Goal: Leave review/rating: Leave review/rating

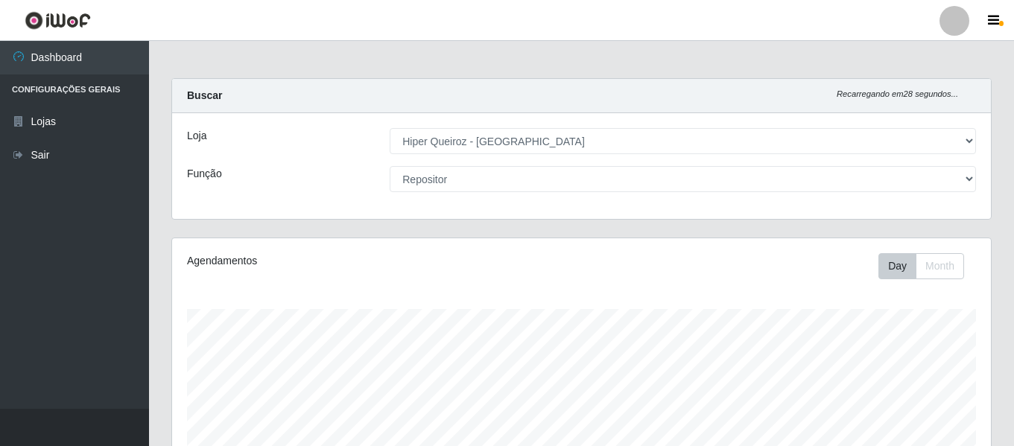
select select "497"
select select "24"
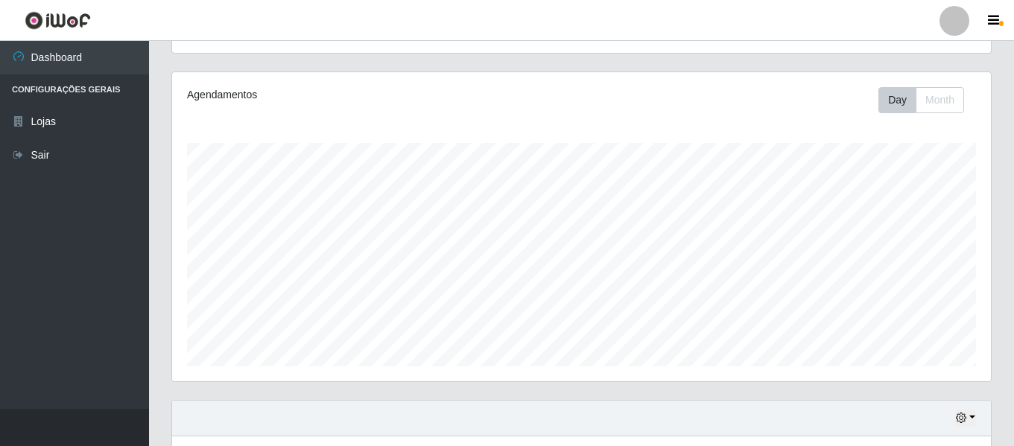
scroll to position [309, 819]
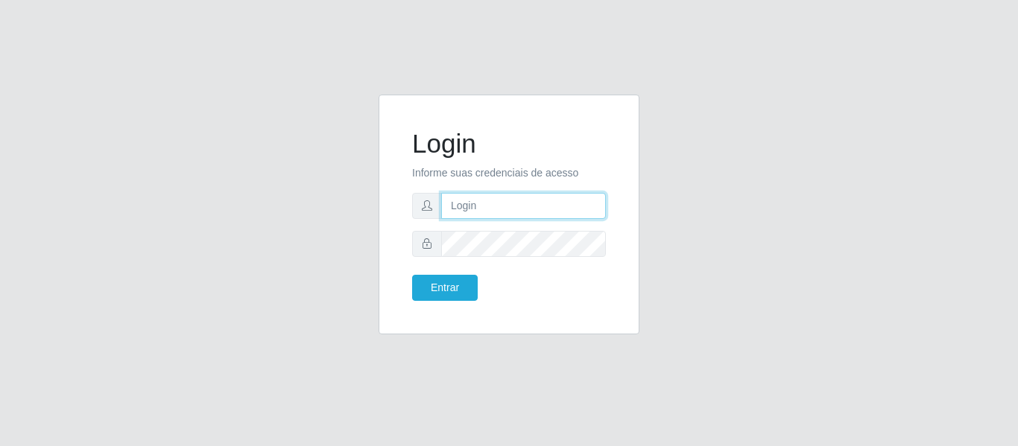
drag, startPoint x: 542, startPoint y: 206, endPoint x: 525, endPoint y: 218, distance: 20.9
click at [542, 206] on input "text" at bounding box center [523, 206] width 165 height 26
type input "vanessa.alves@hiperqueiroz.com.br"
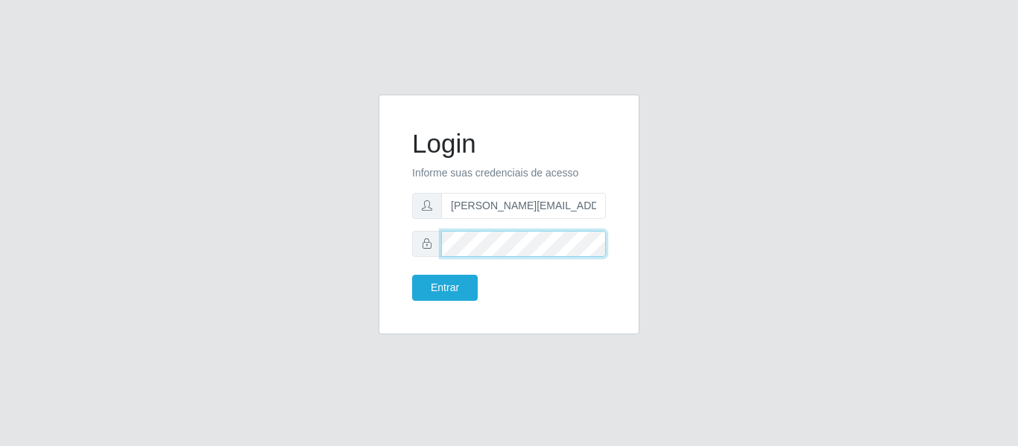
click at [412, 275] on button "Entrar" at bounding box center [445, 288] width 66 height 26
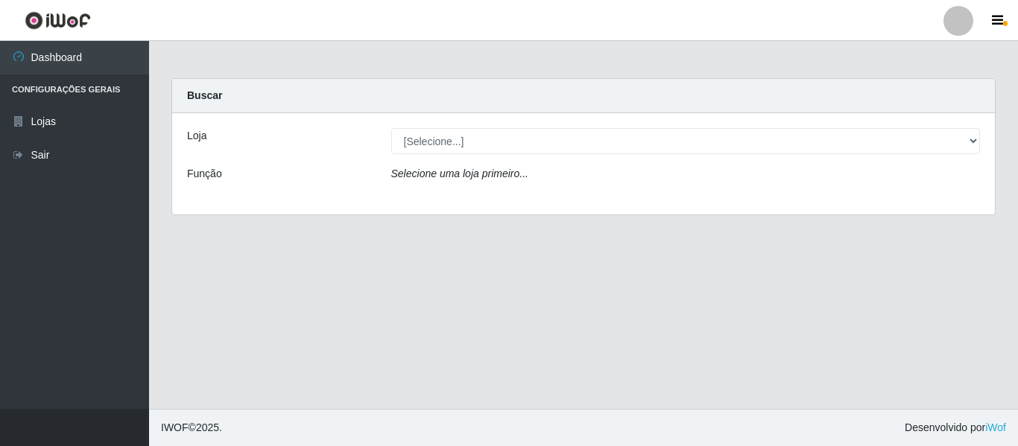
click at [567, 154] on div "Loja [Selecione...] Hiper Queiroz - Nova Betânia Função Selecione uma loja prim…" at bounding box center [583, 163] width 823 height 101
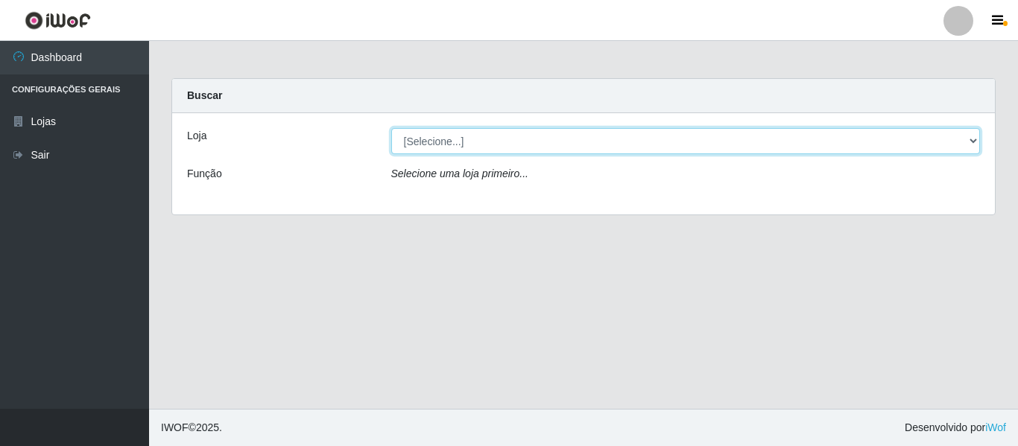
click at [552, 150] on select "[Selecione...] Hiper Queiroz - Nova Betânia" at bounding box center [685, 141] width 589 height 26
select select "497"
click at [391, 128] on select "[Selecione...] Hiper Queiroz - Nova Betânia" at bounding box center [685, 141] width 589 height 26
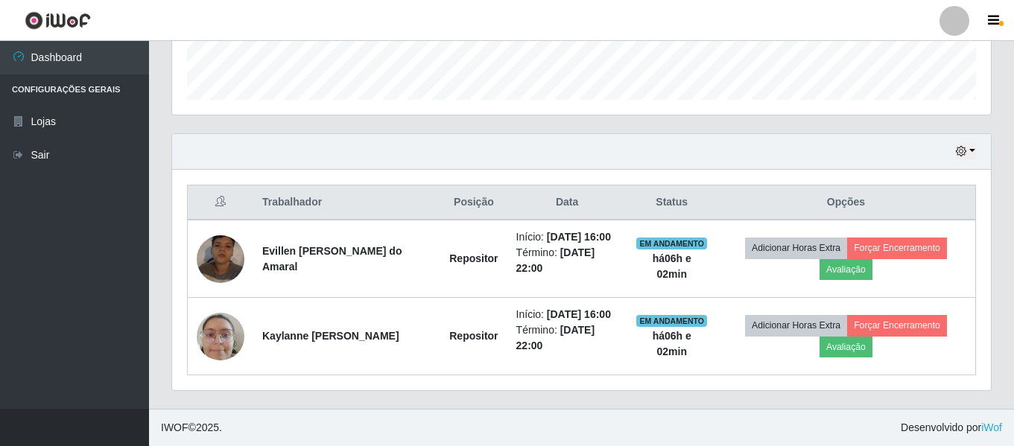
scroll to position [464, 0]
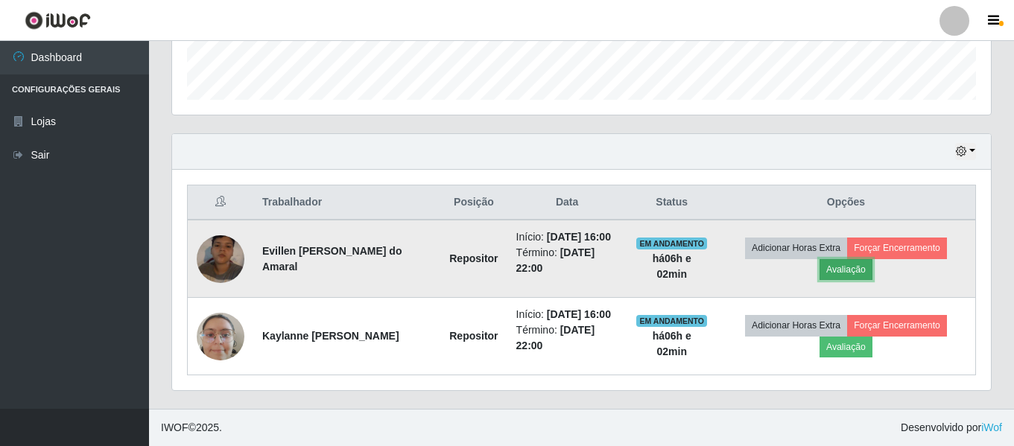
click at [845, 259] on button "Avaliação" at bounding box center [846, 269] width 53 height 21
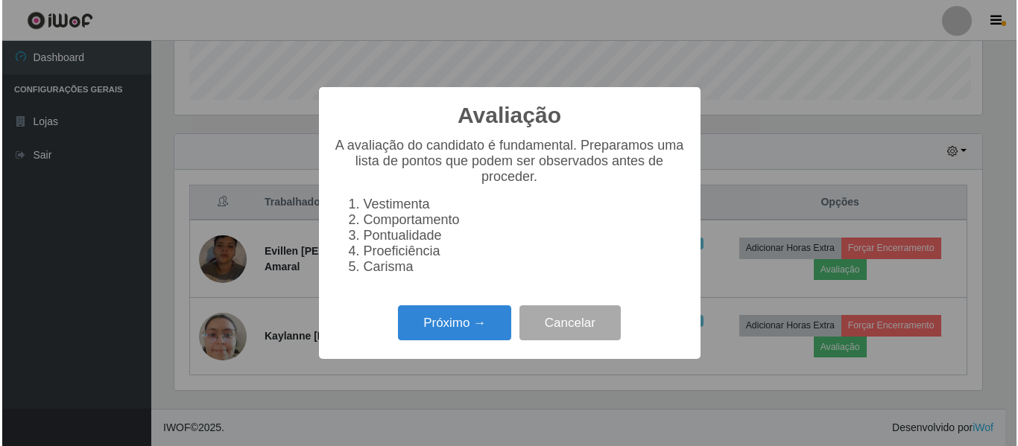
scroll to position [309, 811]
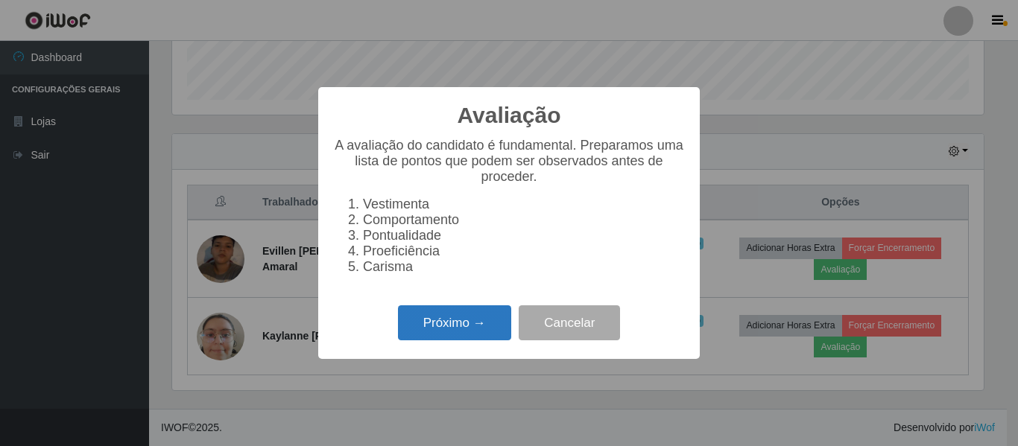
click at [463, 339] on button "Próximo →" at bounding box center [454, 322] width 113 height 35
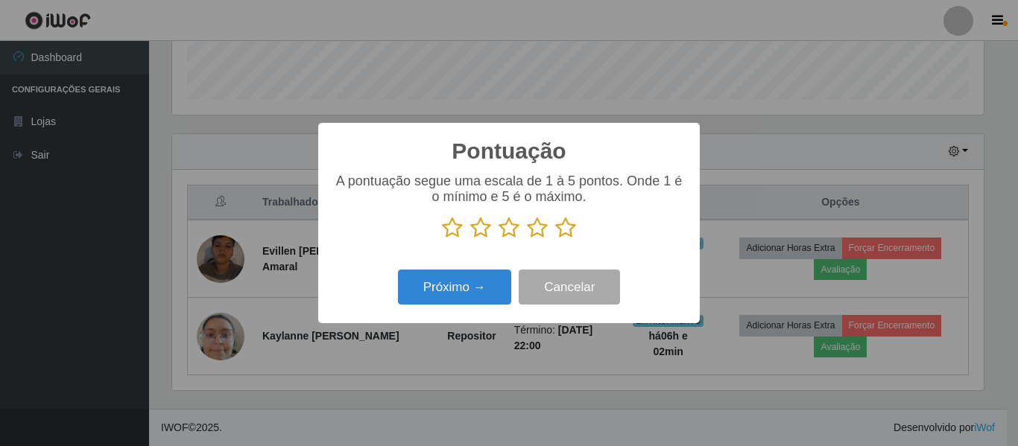
click at [565, 232] on icon at bounding box center [565, 228] width 21 height 22
click at [555, 239] on input "radio" at bounding box center [555, 239] width 0 height 0
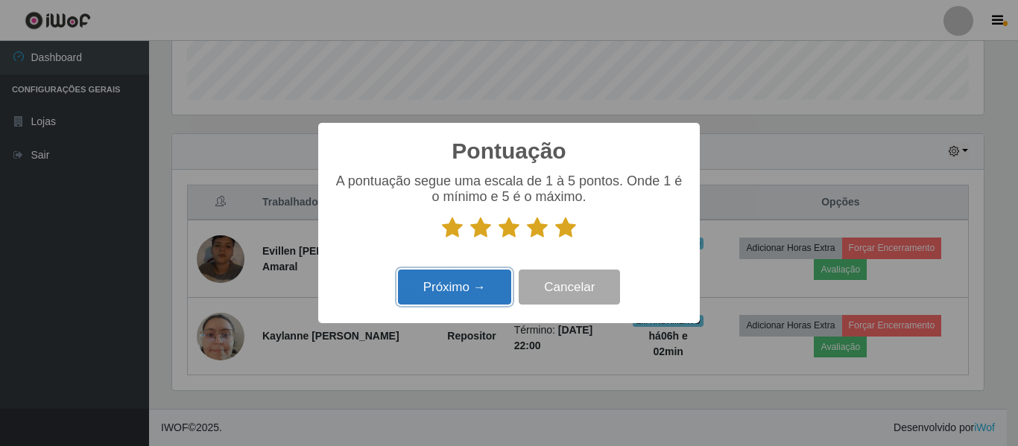
click at [477, 293] on button "Próximo →" at bounding box center [454, 287] width 113 height 35
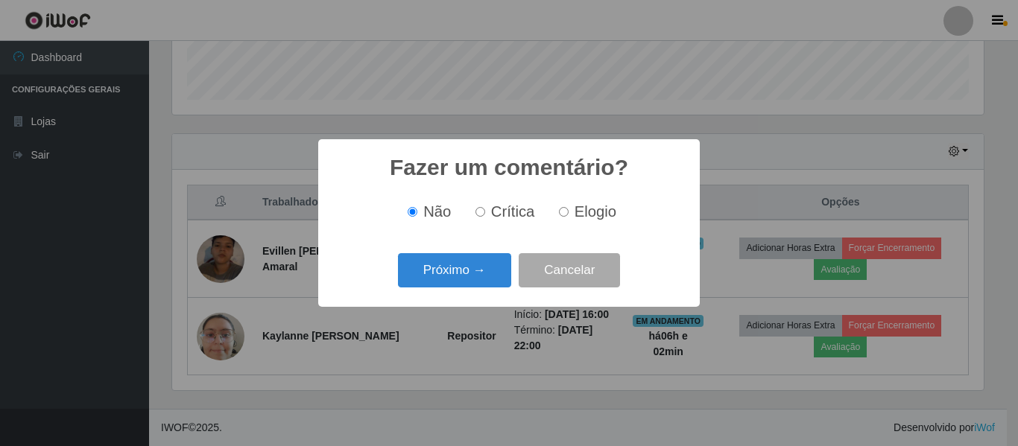
scroll to position [744721, 744219]
click at [557, 216] on label "Elogio" at bounding box center [584, 211] width 63 height 17
click at [559, 216] on input "Elogio" at bounding box center [564, 212] width 10 height 10
radio input "true"
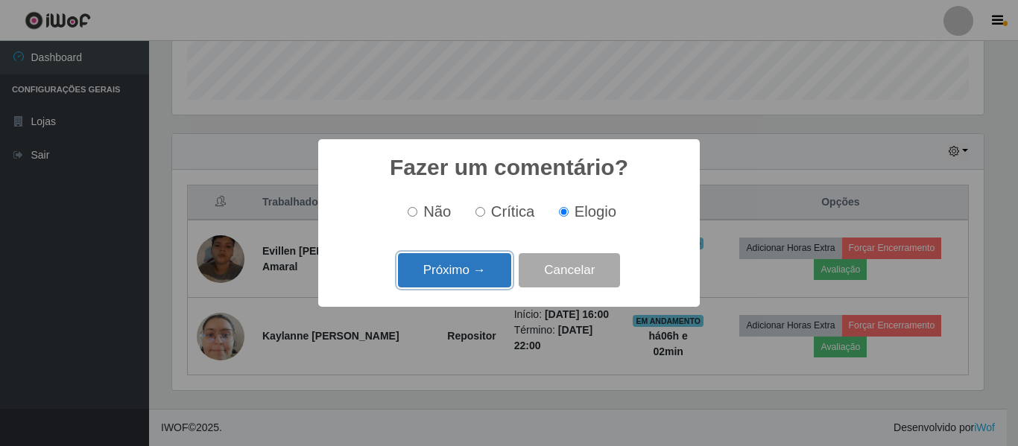
click at [478, 270] on button "Próximo →" at bounding box center [454, 270] width 113 height 35
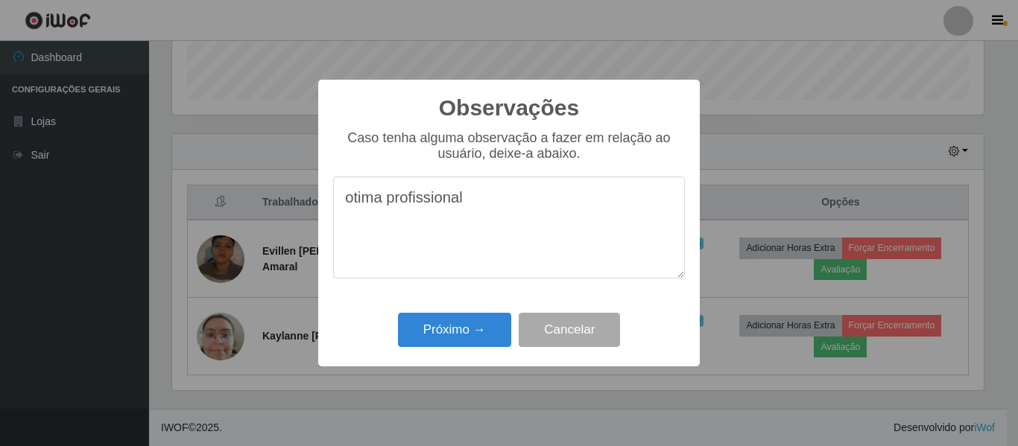
drag, startPoint x: 590, startPoint y: 217, endPoint x: 142, endPoint y: 206, distance: 447.9
click at [145, 206] on div "Observações × Caso tenha alguma observação a fazer em relação ao usuário, deixe…" at bounding box center [509, 223] width 1018 height 446
type textarea "otima profissional"
click at [472, 326] on button "Próximo →" at bounding box center [454, 330] width 113 height 35
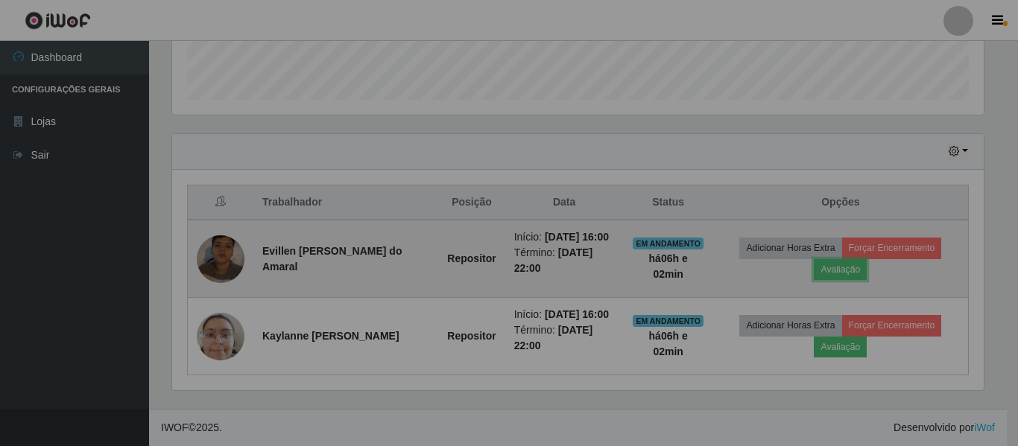
scroll to position [309, 819]
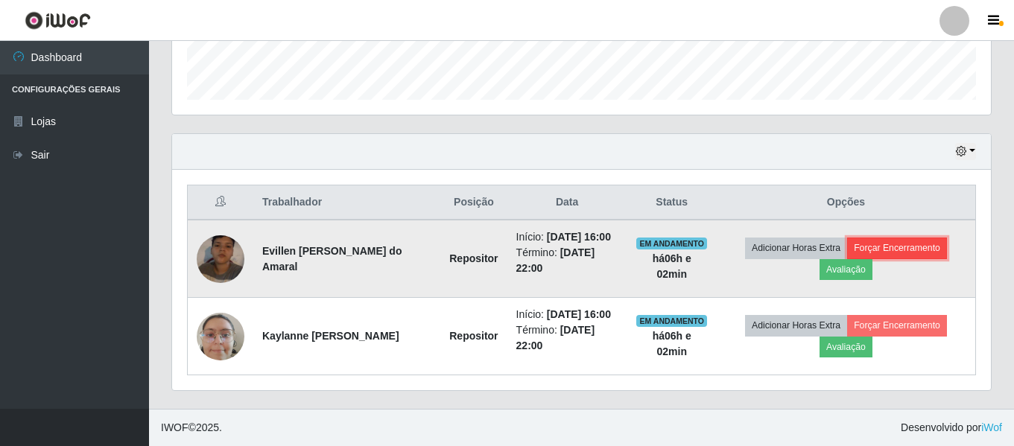
click at [897, 247] on button "Forçar Encerramento" at bounding box center [897, 248] width 100 height 21
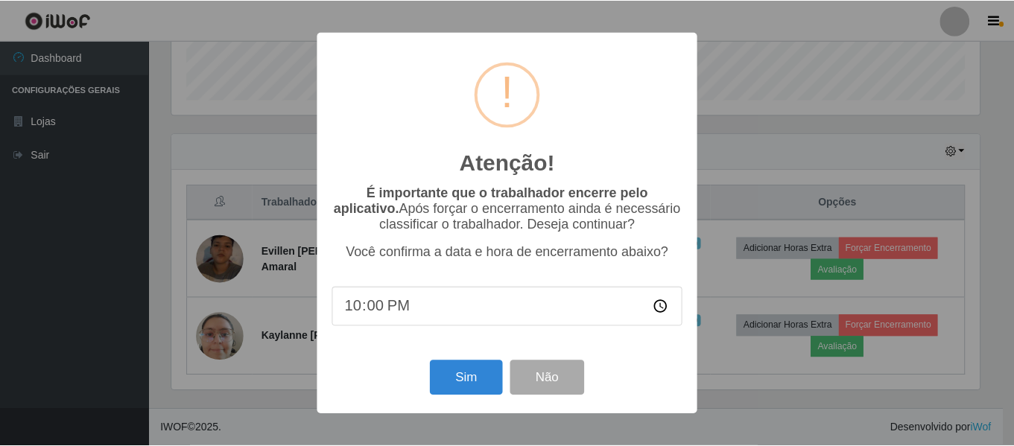
scroll to position [309, 811]
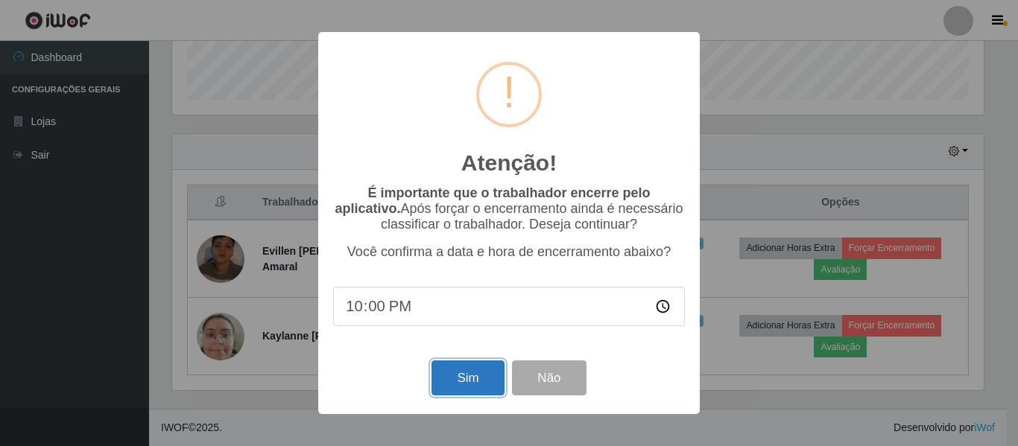
click at [488, 379] on button "Sim" at bounding box center [467, 378] width 72 height 35
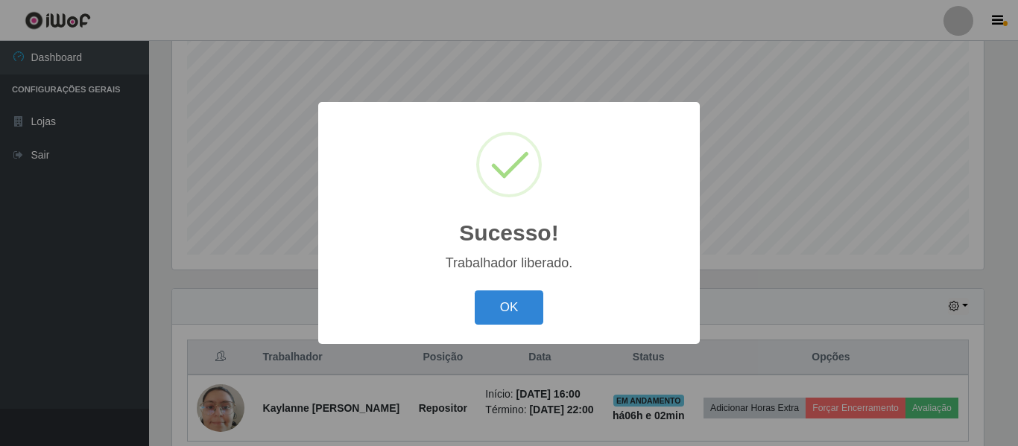
click at [545, 319] on div "OK Cancel" at bounding box center [509, 307] width 352 height 42
click at [537, 316] on button "OK" at bounding box center [509, 308] width 69 height 35
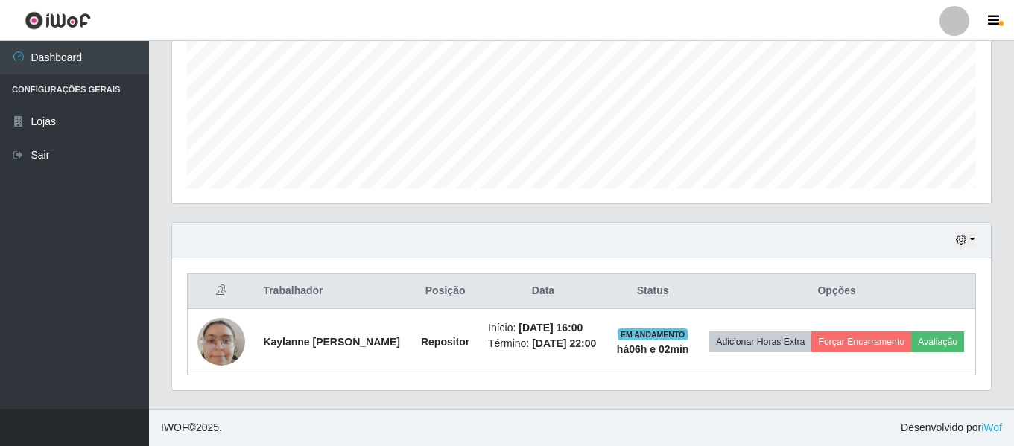
scroll to position [371, 0]
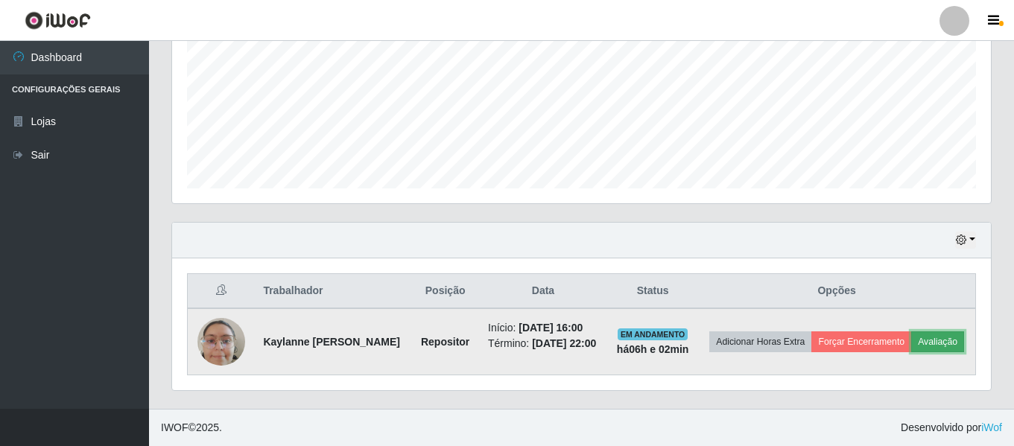
click at [911, 337] on button "Avaliação" at bounding box center [937, 342] width 53 height 21
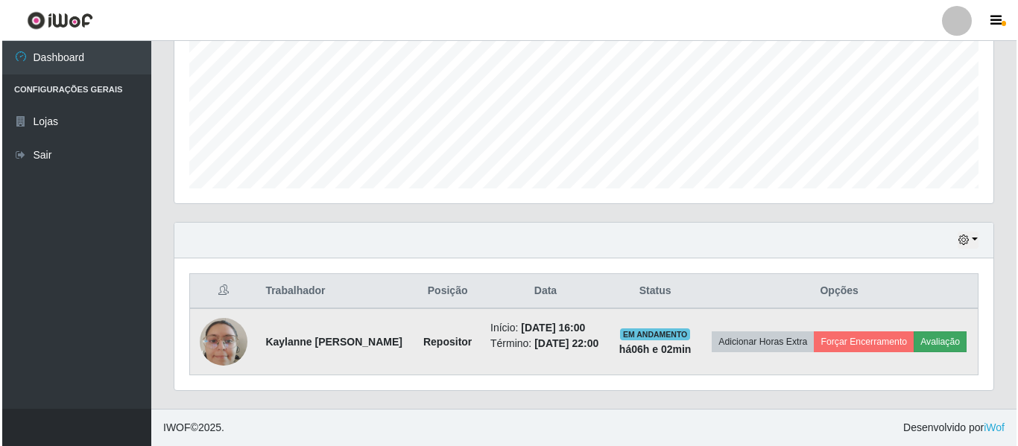
scroll to position [309, 811]
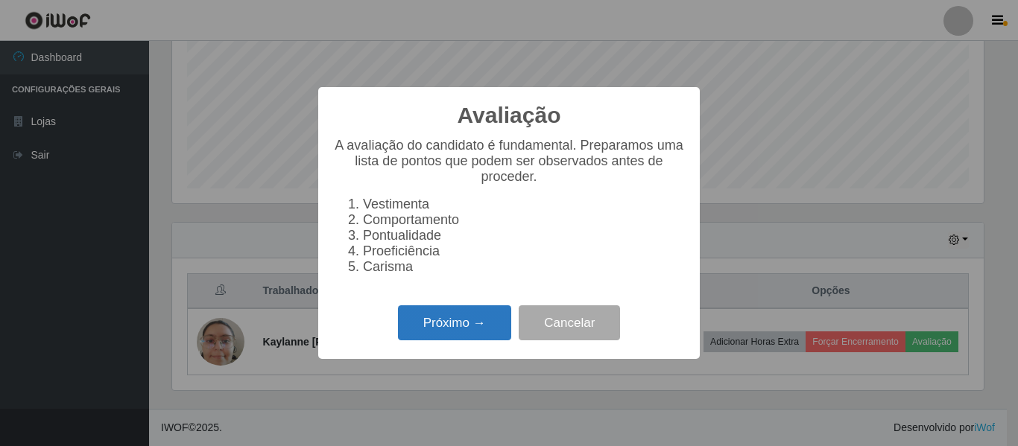
click at [461, 329] on button "Próximo →" at bounding box center [454, 322] width 113 height 35
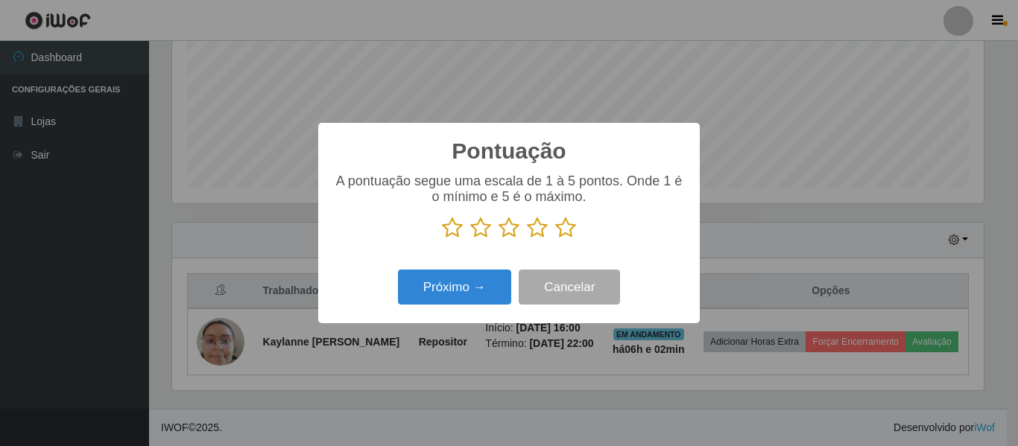
click at [566, 235] on icon at bounding box center [565, 228] width 21 height 22
click at [555, 239] on input "radio" at bounding box center [555, 239] width 0 height 0
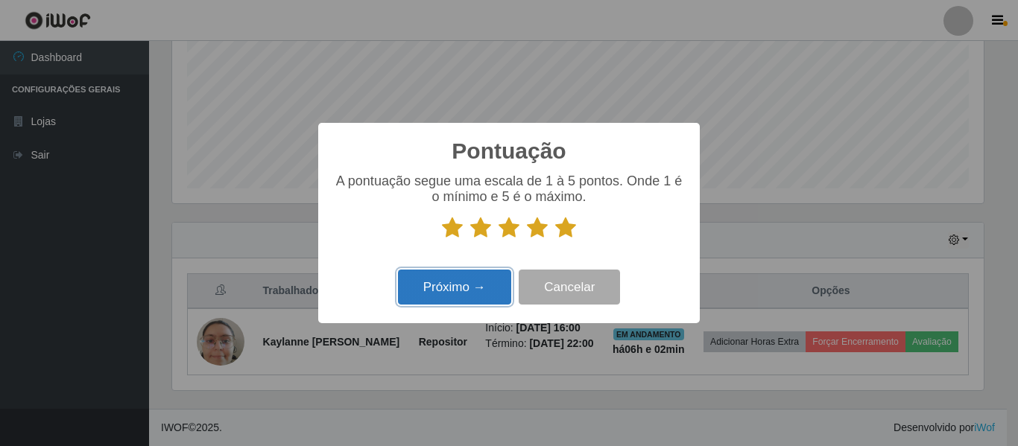
click at [445, 293] on button "Próximo →" at bounding box center [454, 287] width 113 height 35
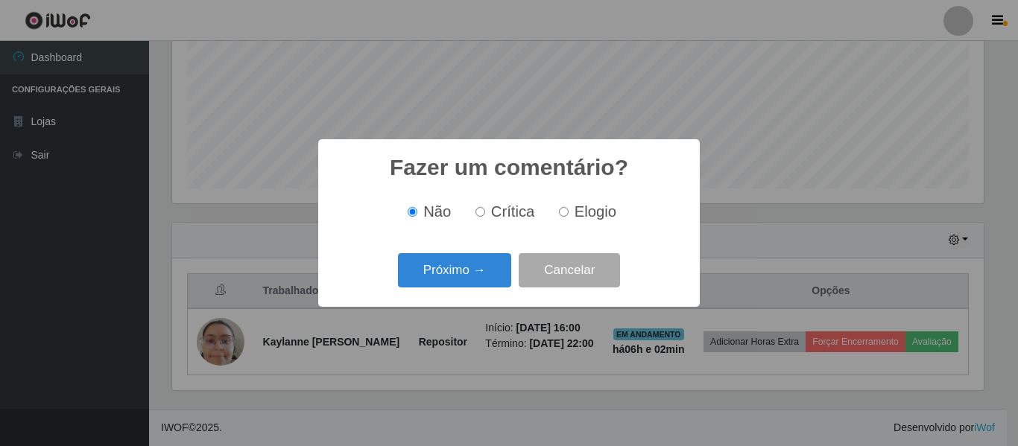
click at [572, 218] on label "Elogio" at bounding box center [584, 211] width 63 height 17
click at [568, 217] on input "Elogio" at bounding box center [564, 212] width 10 height 10
radio input "true"
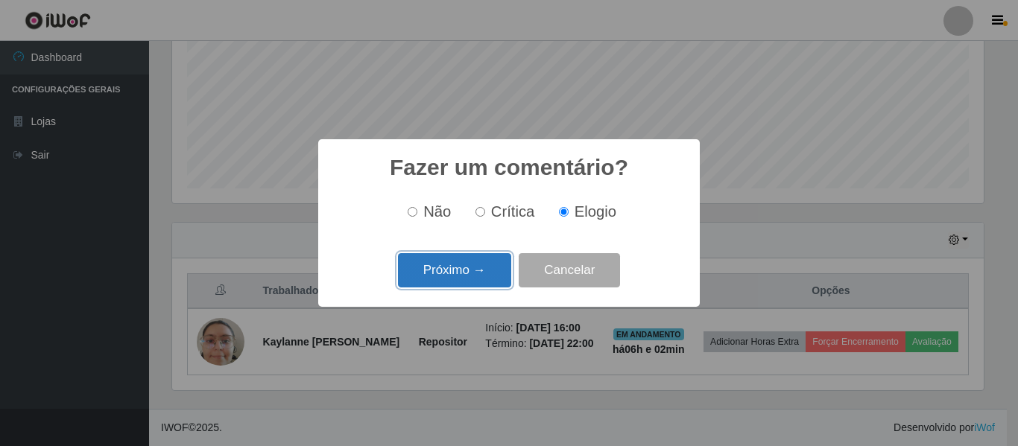
click at [456, 279] on button "Próximo →" at bounding box center [454, 270] width 113 height 35
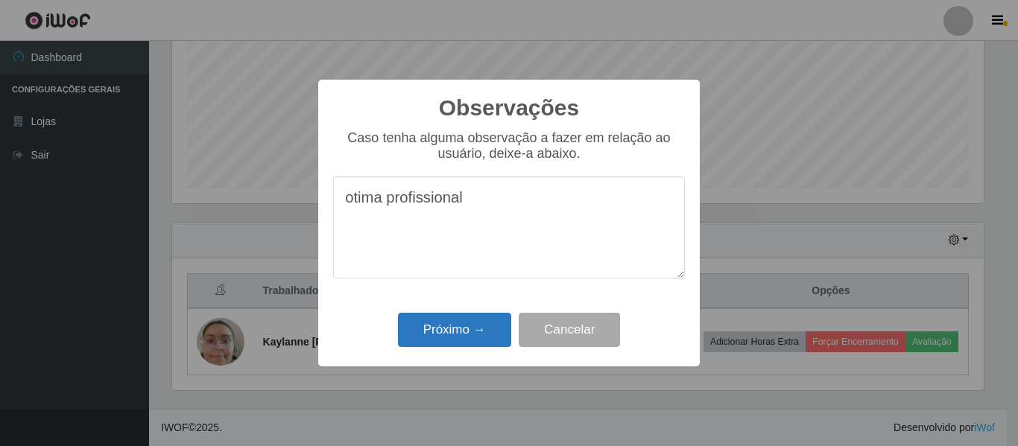
type textarea "otima profissional"
click at [484, 334] on button "Próximo →" at bounding box center [454, 330] width 113 height 35
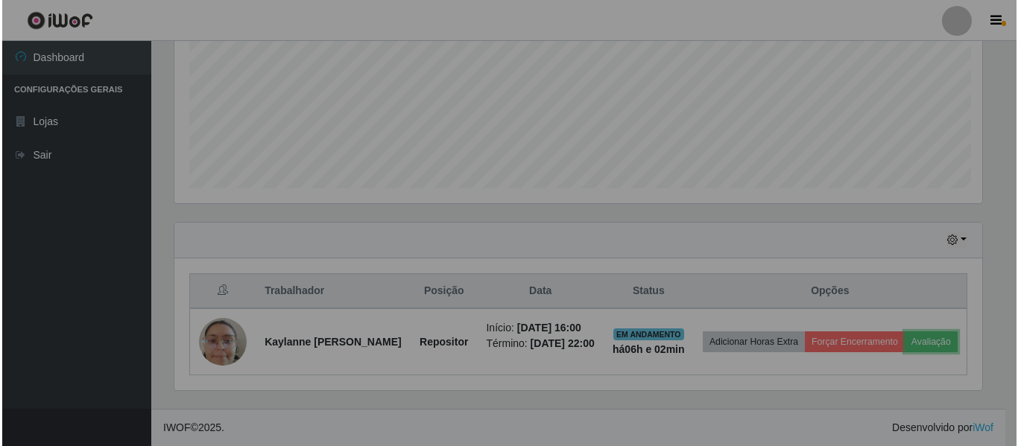
scroll to position [309, 819]
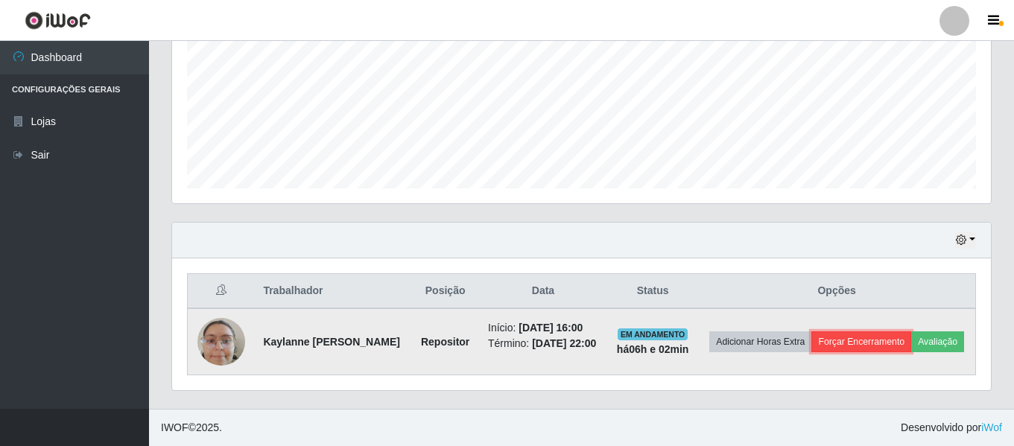
click at [881, 332] on button "Forçar Encerramento" at bounding box center [861, 342] width 100 height 21
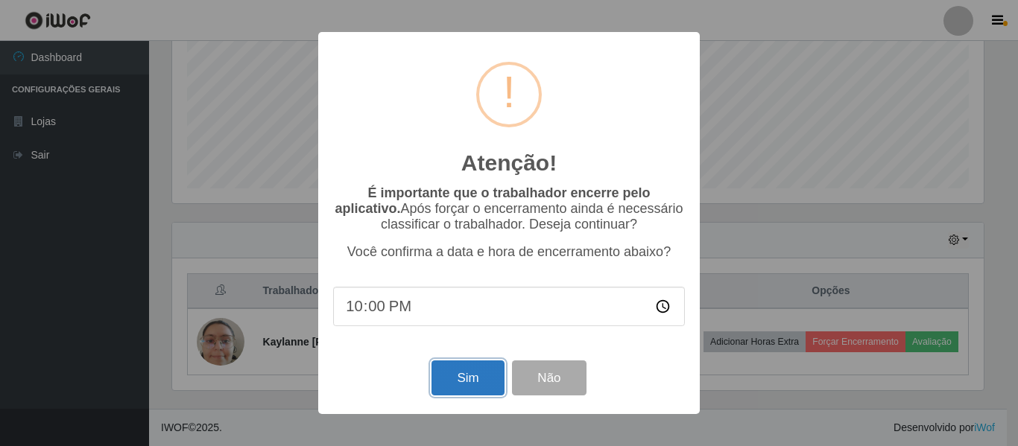
click at [474, 384] on button "Sim" at bounding box center [467, 378] width 72 height 35
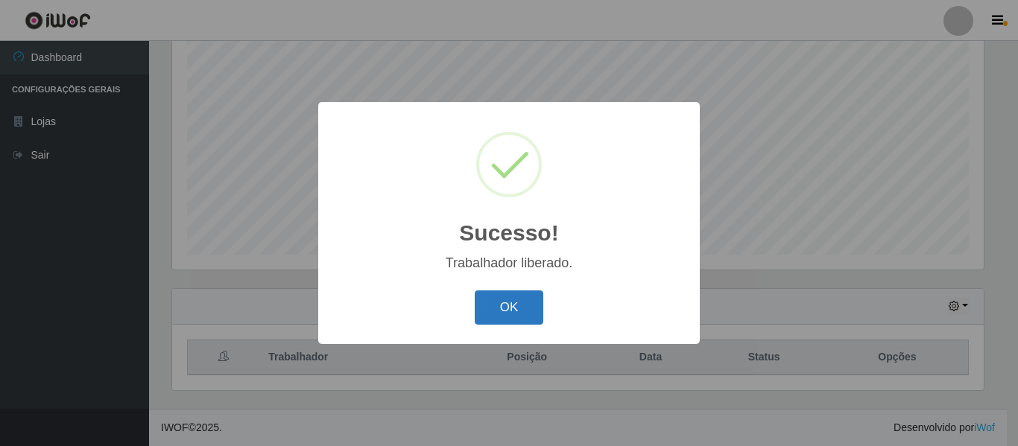
click at [527, 311] on button "OK" at bounding box center [509, 308] width 69 height 35
